Goal: Information Seeking & Learning: Learn about a topic

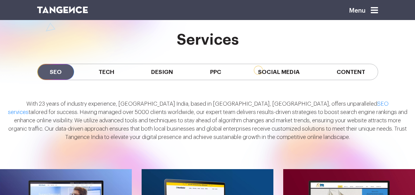
scroll to position [474, 0]
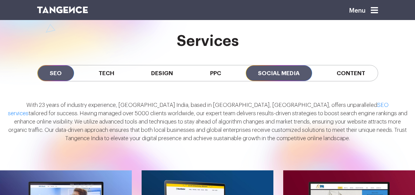
click at [279, 72] on span "Social Media" at bounding box center [279, 73] width 66 height 16
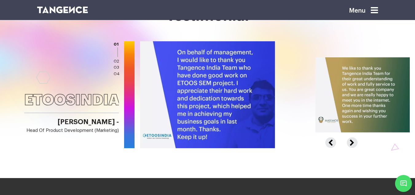
scroll to position [840, 0]
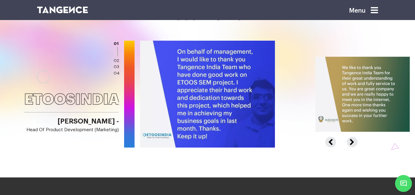
click at [339, 142] on div at bounding box center [410, 94] width 540 height 107
click at [350, 141] on button "Next" at bounding box center [351, 138] width 9 height 5
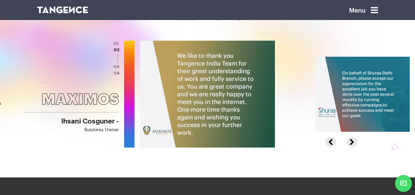
click at [350, 141] on button "Next" at bounding box center [351, 138] width 9 height 5
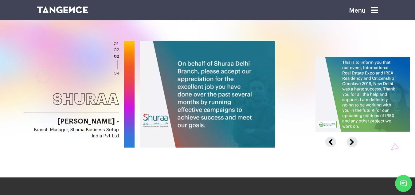
click at [350, 141] on button "Next" at bounding box center [351, 138] width 9 height 5
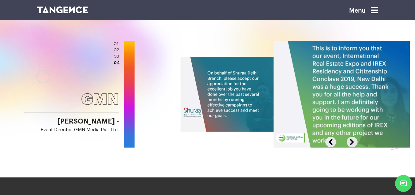
click at [350, 141] on button "Next" at bounding box center [351, 138] width 9 height 5
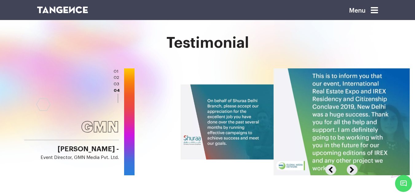
scroll to position [810, 0]
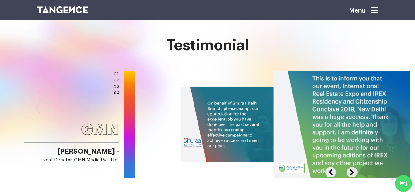
click at [349, 171] on button "Next" at bounding box center [351, 169] width 9 height 5
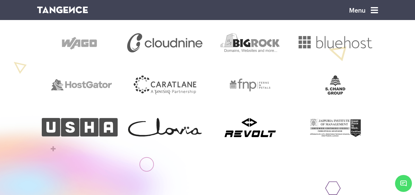
scroll to position [299, 0]
